Goal: Information Seeking & Learning: Learn about a topic

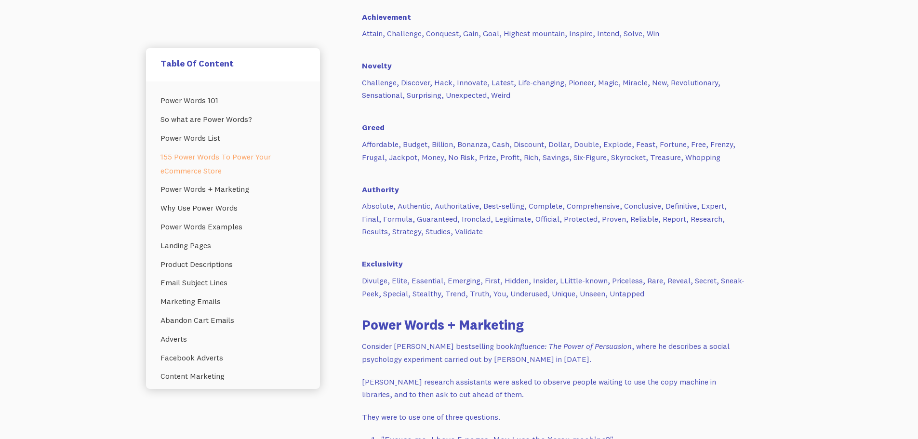
scroll to position [1538, 0]
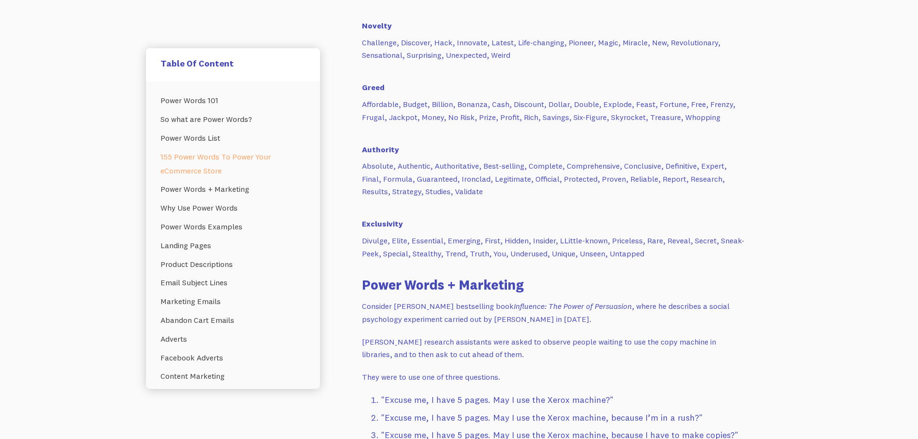
drag, startPoint x: 815, startPoint y: 228, endPoint x: 817, endPoint y: 240, distance: 12.2
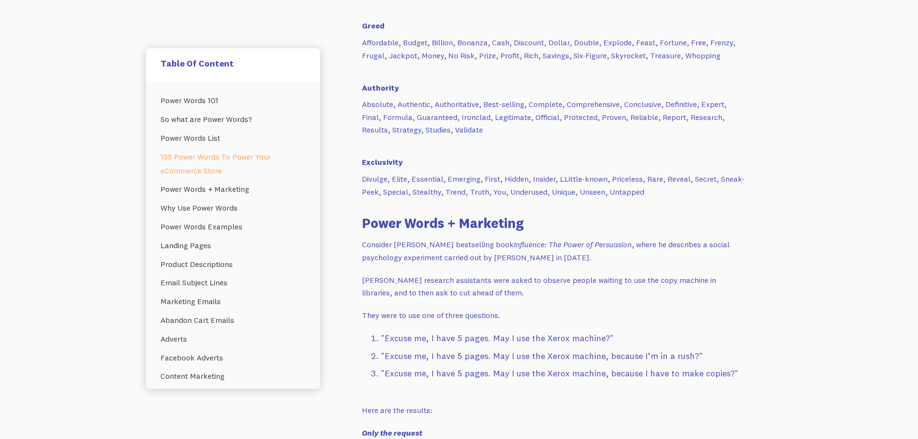
drag, startPoint x: 831, startPoint y: 256, endPoint x: 832, endPoint y: 266, distance: 9.3
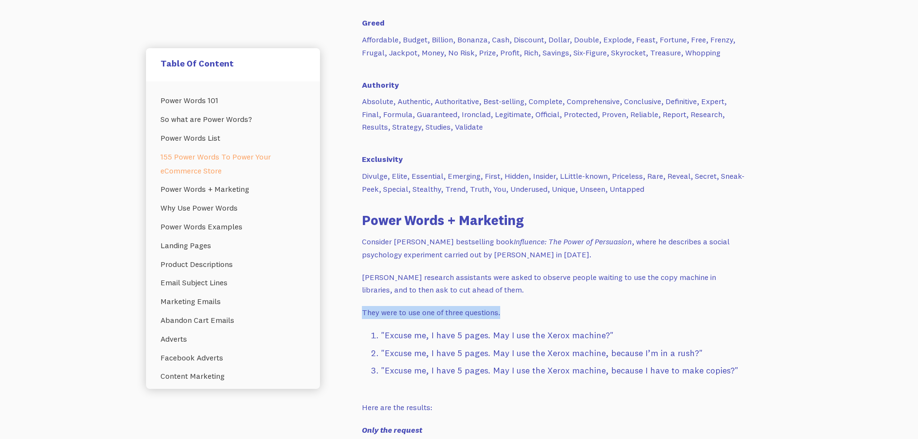
drag, startPoint x: 508, startPoint y: 312, endPoint x: 343, endPoint y: 312, distance: 165.3
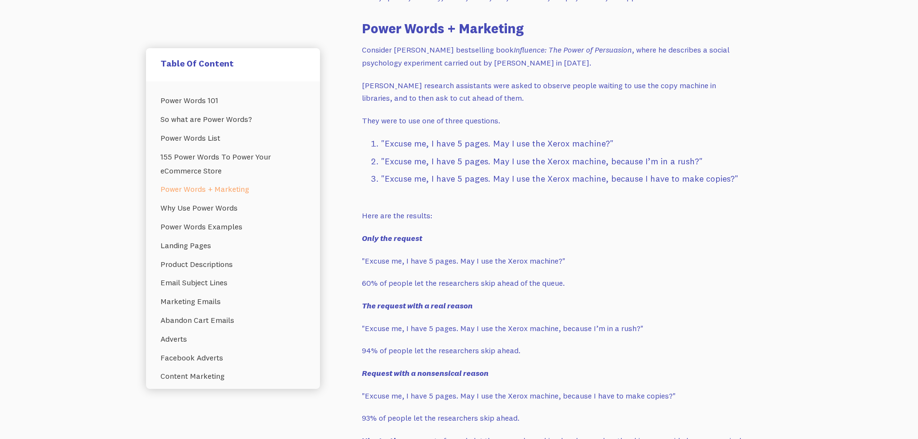
scroll to position [1805, 0]
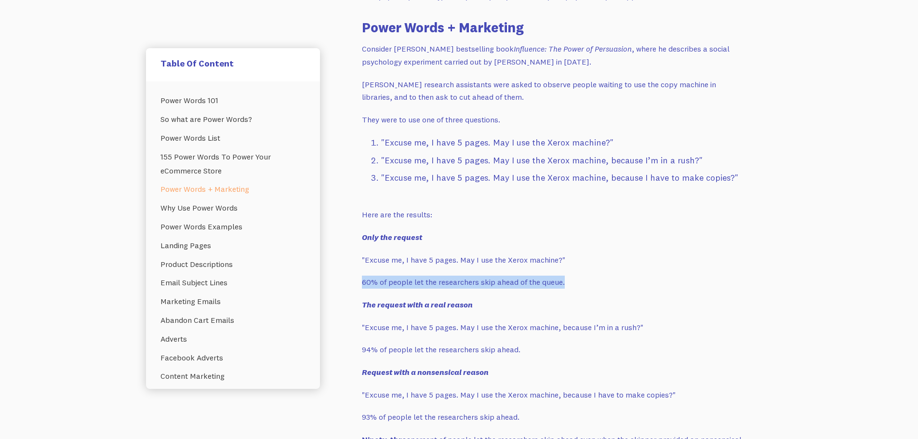
drag, startPoint x: 589, startPoint y: 286, endPoint x: 340, endPoint y: 281, distance: 248.8
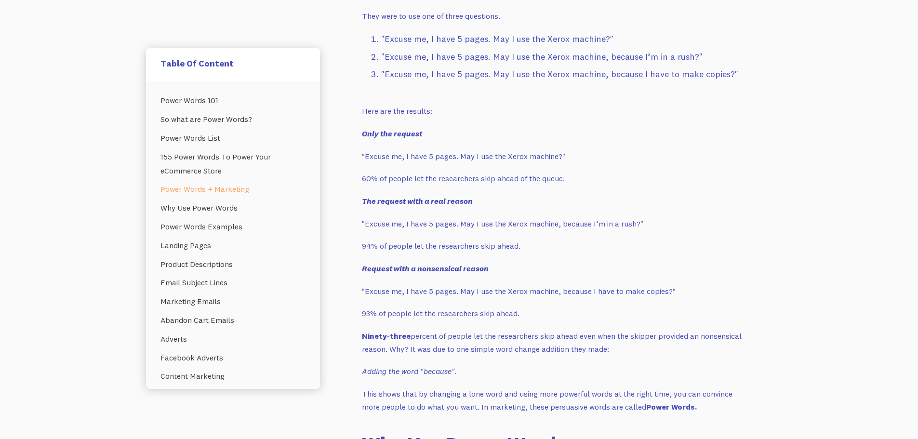
scroll to position [1950, 0]
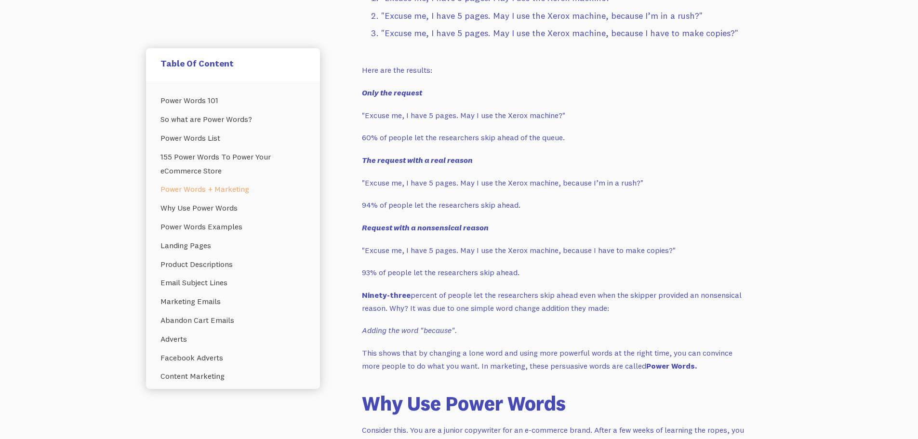
drag, startPoint x: 633, startPoint y: 307, endPoint x: 424, endPoint y: 292, distance: 209.7
click at [424, 292] on p "Ninety-three percent of people let the researchers skip ahead even when the ski…" at bounding box center [555, 302] width 386 height 26
click at [515, 307] on p "Ninety-three percent of people let the researchers skip ahead even when the ski…" at bounding box center [555, 302] width 386 height 26
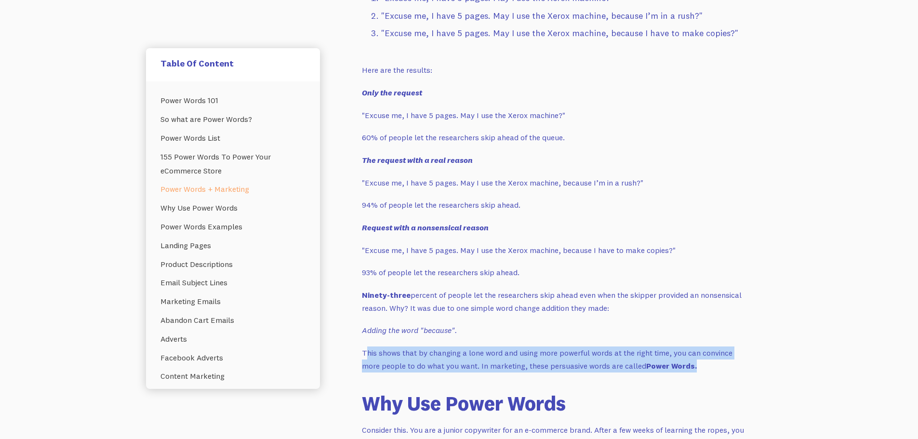
drag, startPoint x: 738, startPoint y: 366, endPoint x: 366, endPoint y: 357, distance: 372.2
click at [366, 357] on p "This shows that by changing a lone word and using more powerful words at the ri…" at bounding box center [555, 360] width 386 height 26
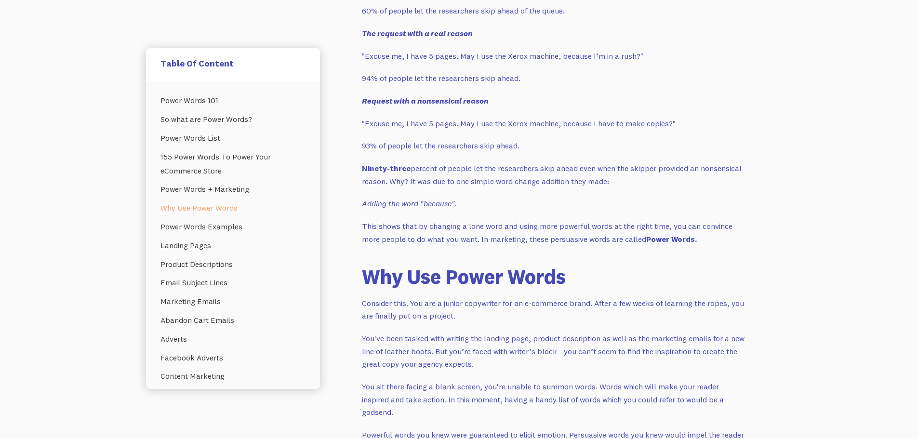
scroll to position [1853, 0]
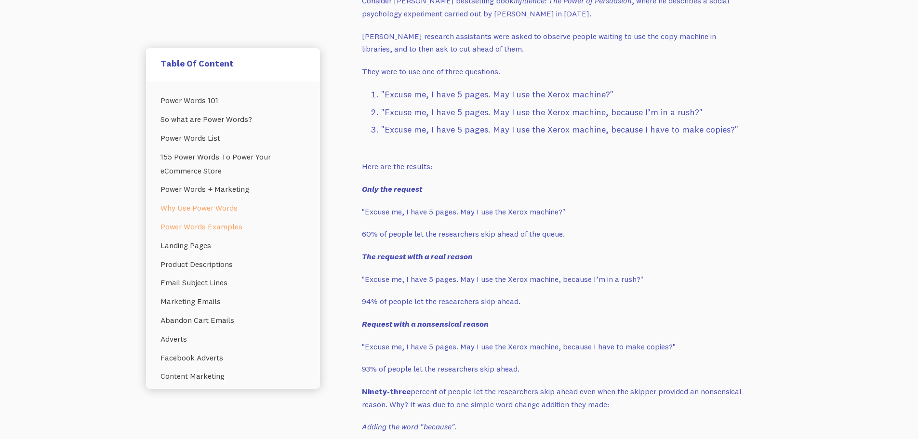
click at [201, 224] on link "Power Words Examples" at bounding box center [233, 226] width 145 height 19
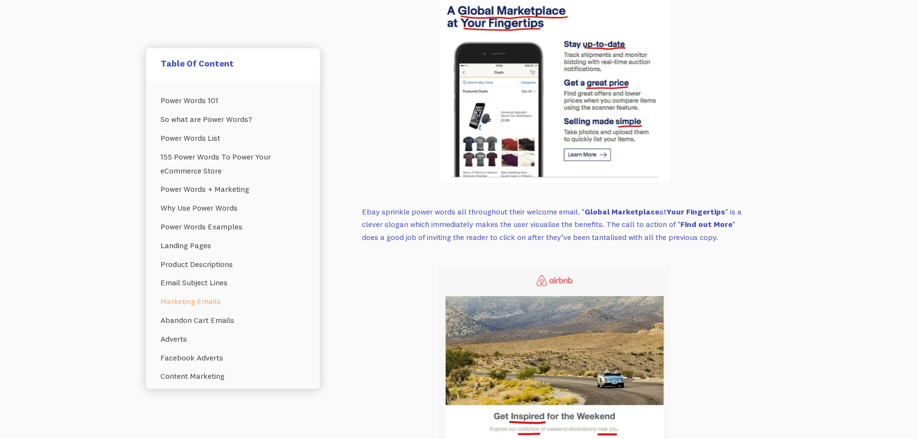
scroll to position [4947, 0]
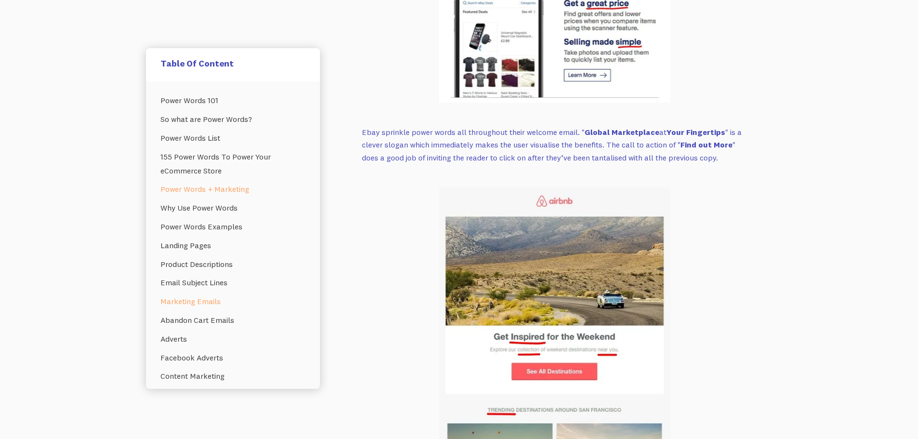
click at [201, 187] on link "Power Words + Marketing" at bounding box center [233, 189] width 145 height 19
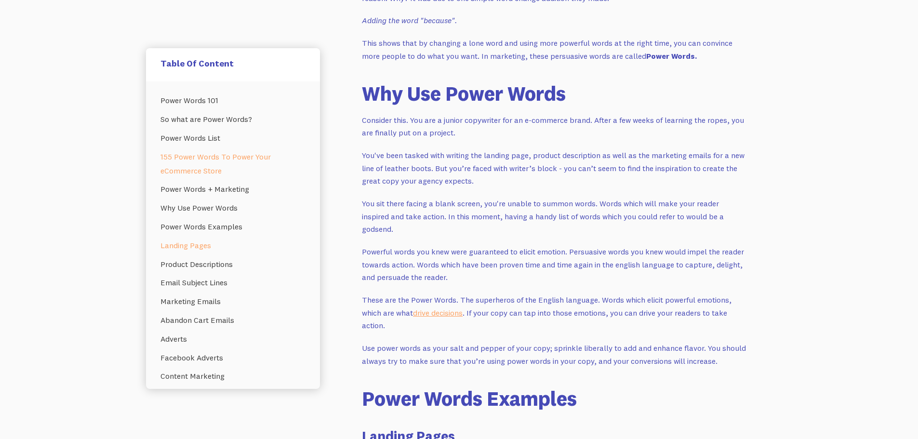
click at [189, 161] on link "155 Power Words To Power Your eCommerce Store" at bounding box center [233, 163] width 145 height 33
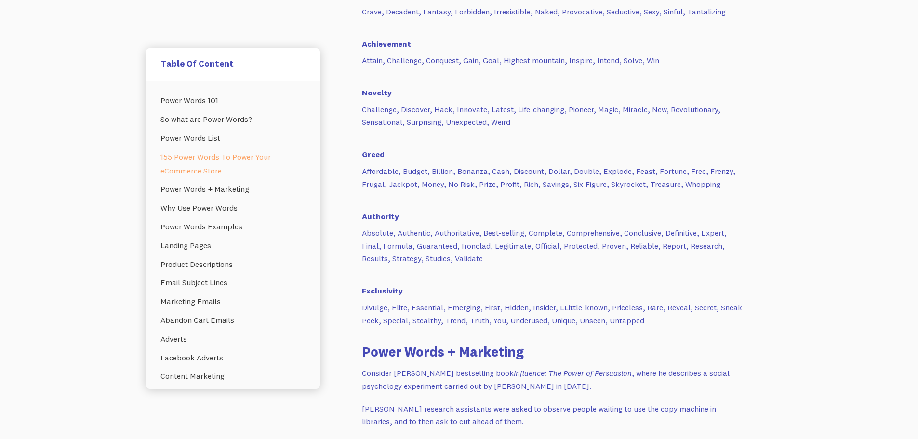
scroll to position [1489, 0]
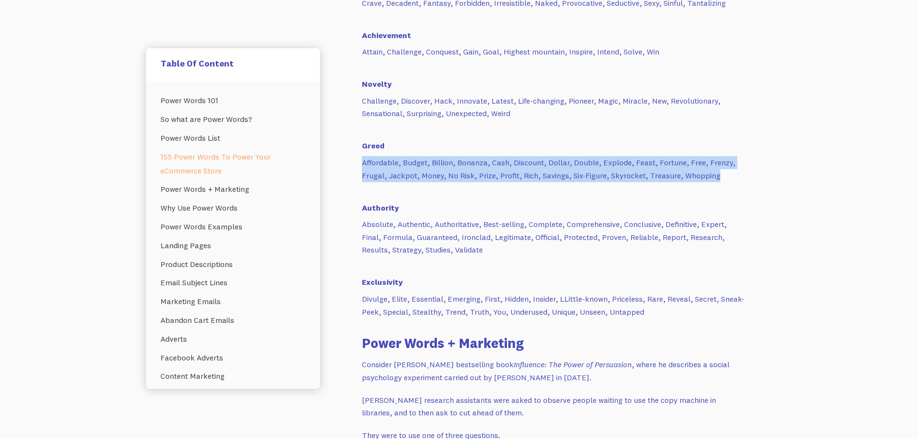
drag, startPoint x: 719, startPoint y: 178, endPoint x: 360, endPoint y: 164, distance: 359.9
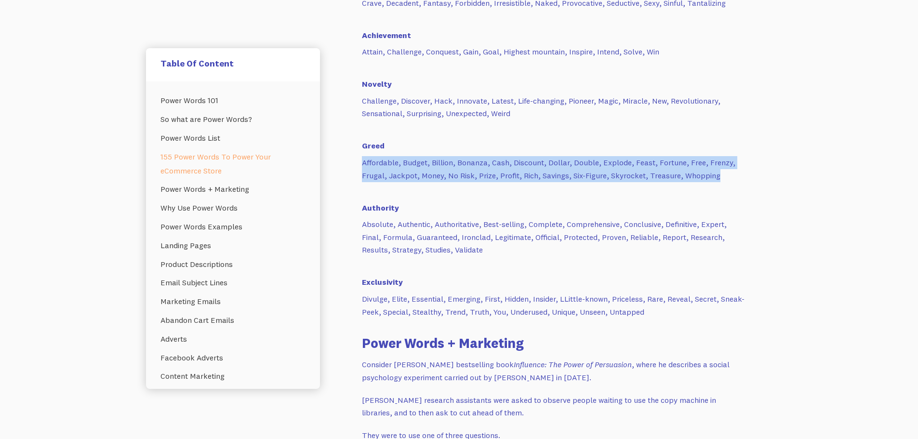
drag, startPoint x: 717, startPoint y: 174, endPoint x: 343, endPoint y: 162, distance: 374.3
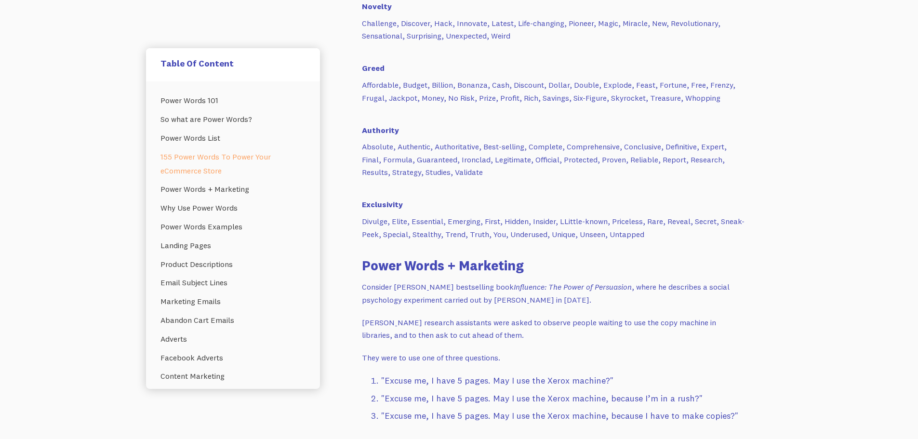
scroll to position [1538, 0]
